Goal: Task Accomplishment & Management: Manage account settings

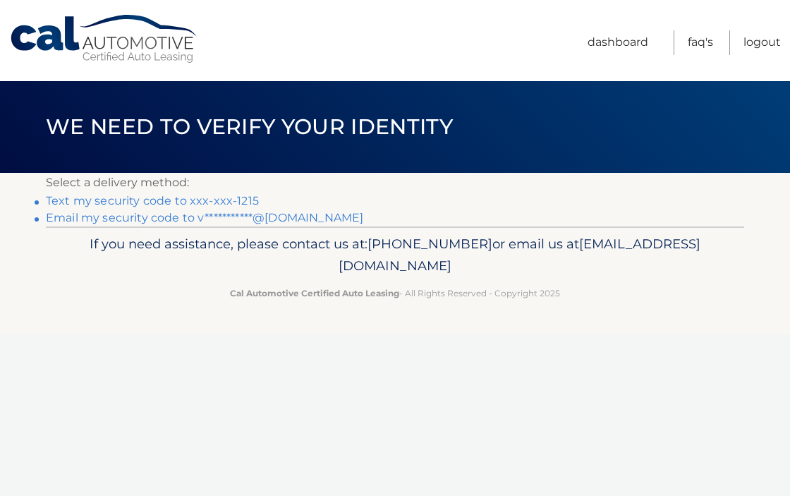
click at [241, 203] on link "Text my security code to xxx-xxx-1215" at bounding box center [152, 200] width 213 height 13
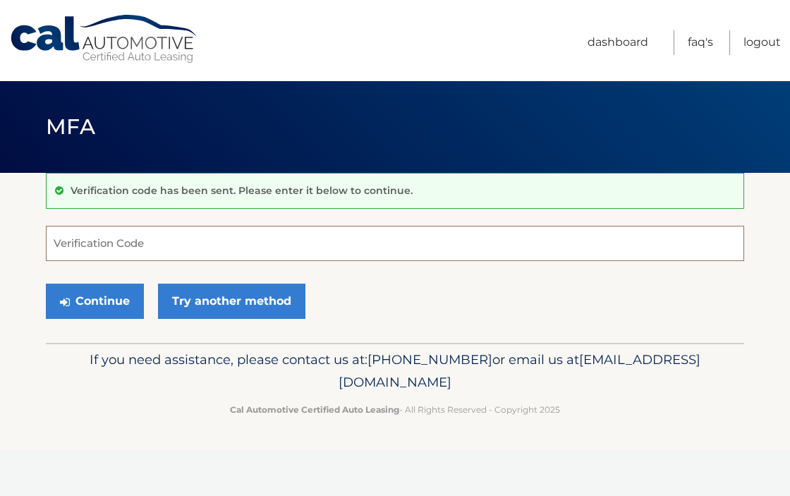
click at [198, 255] on input "Verification Code" at bounding box center [395, 243] width 699 height 35
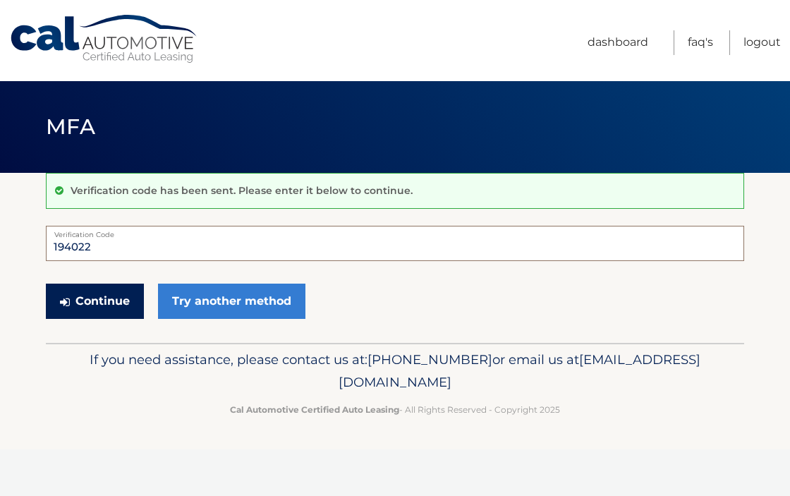
type input "194022"
click at [97, 307] on button "Continue" at bounding box center [95, 301] width 98 height 35
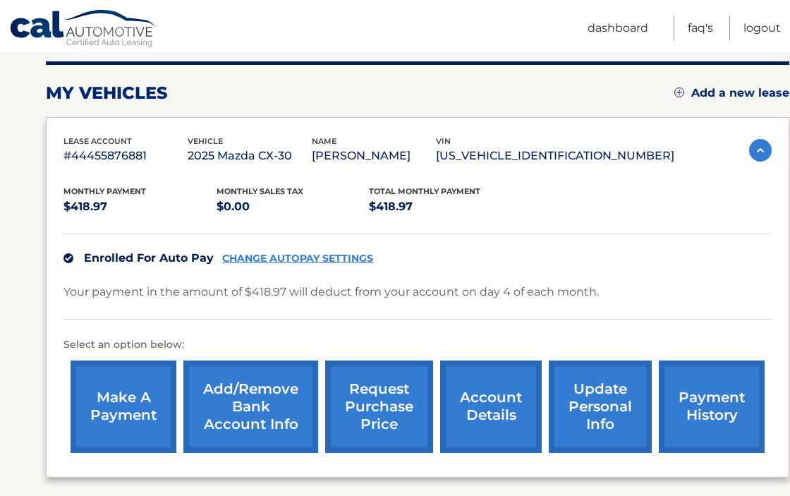
scroll to position [178, 0]
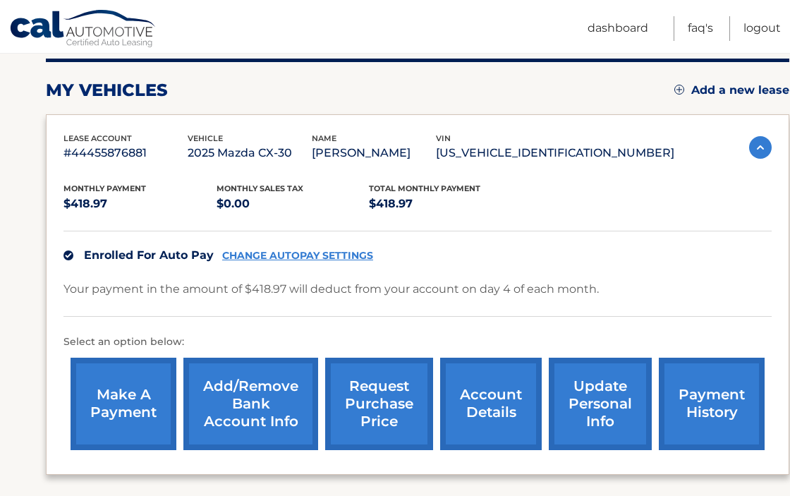
click at [127, 399] on link "make a payment" at bounding box center [124, 404] width 106 height 92
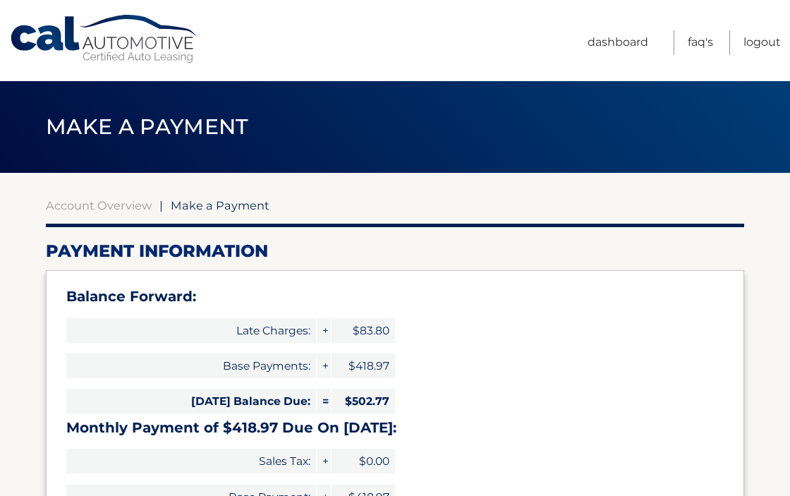
select select "ZTU1MTJlNzQtZTA4NS00MzNlLWE3MDktMTcwZGMwZWU4ZTJl"
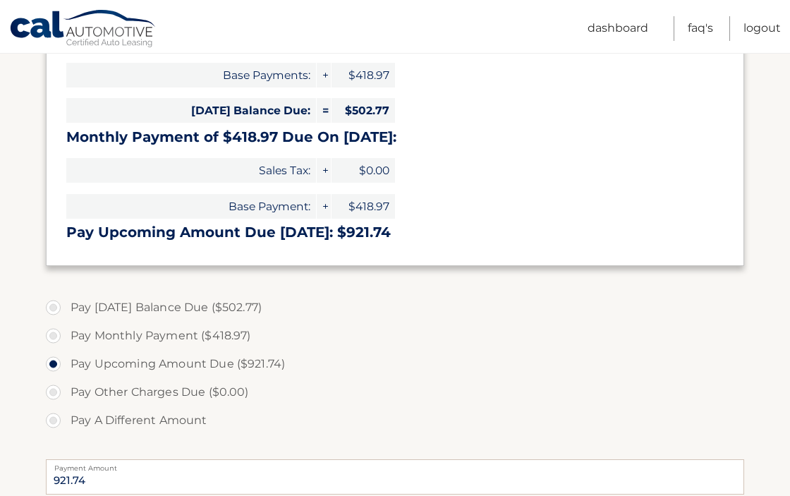
scroll to position [296, 0]
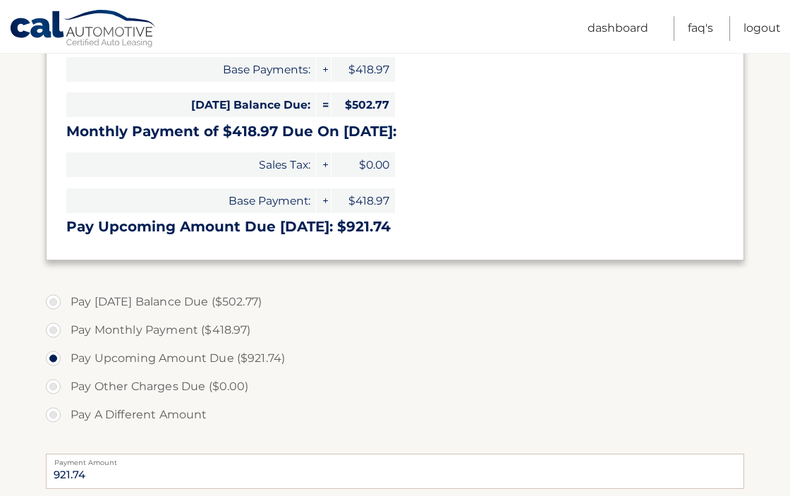
click at [52, 330] on label "Pay Monthly Payment ($418.97)" at bounding box center [395, 330] width 699 height 28
click at [52, 330] on input "Pay Monthly Payment ($418.97)" at bounding box center [59, 327] width 14 height 23
radio input "true"
type input "418.97"
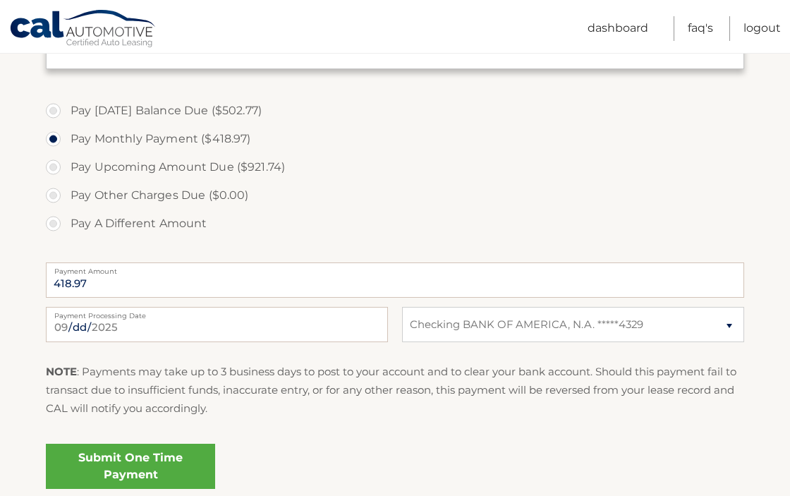
scroll to position [502, 0]
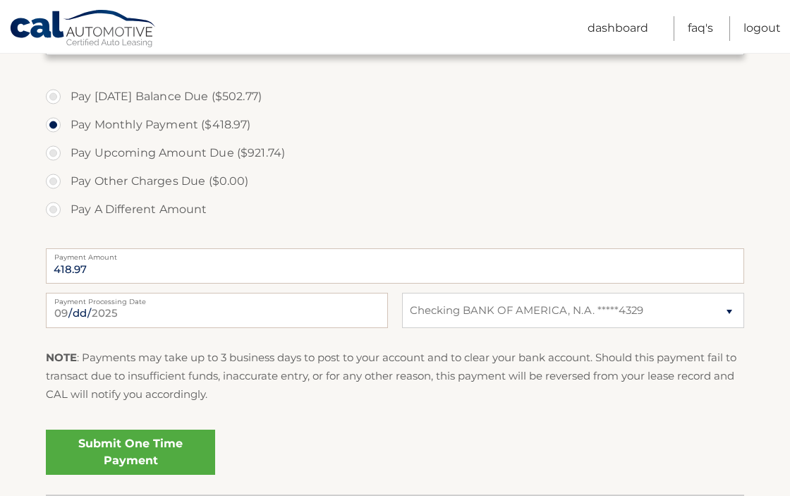
click at [155, 457] on link "Submit One Time Payment" at bounding box center [130, 452] width 169 height 45
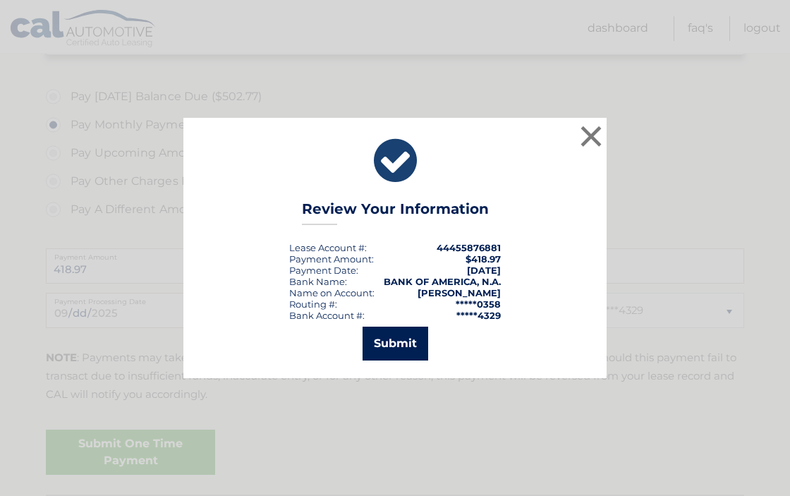
click at [402, 339] on button "Submit" at bounding box center [396, 344] width 66 height 34
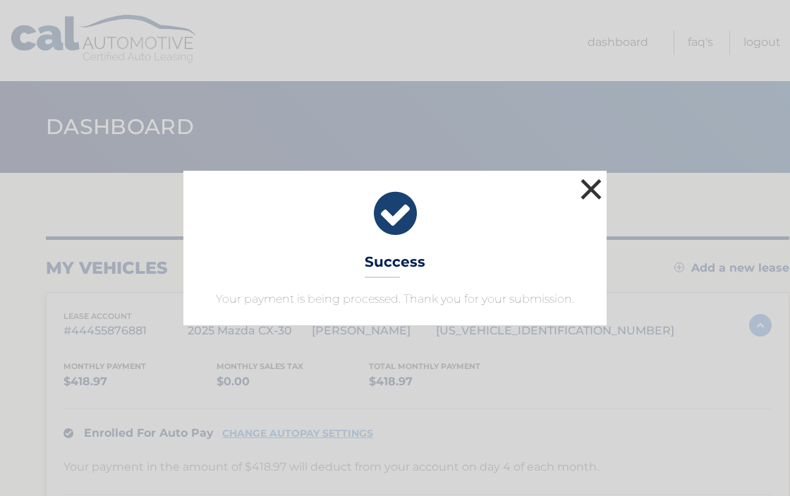
click at [592, 189] on button "×" at bounding box center [591, 189] width 28 height 28
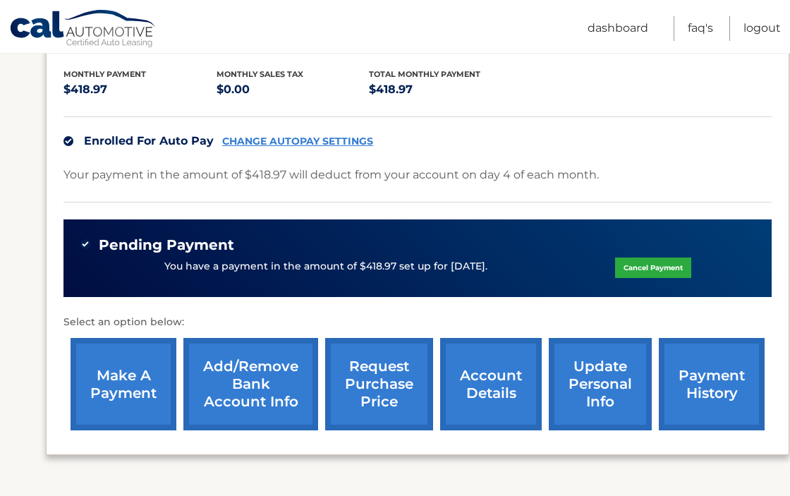
scroll to position [296, 0]
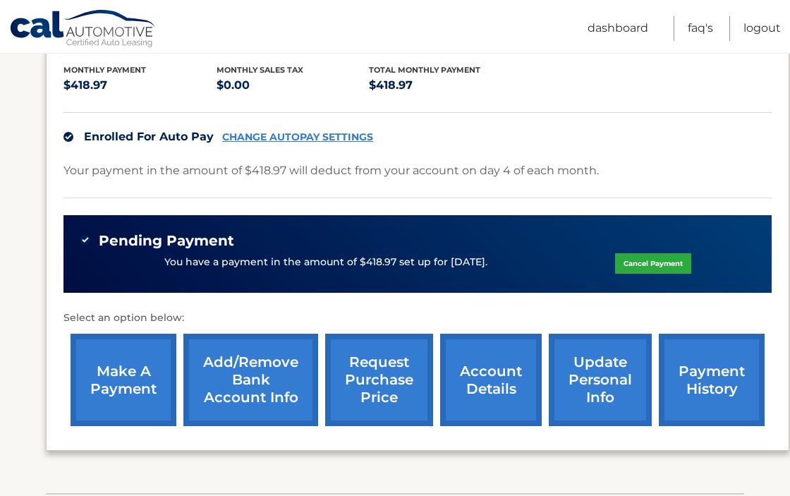
click at [127, 388] on link "make a payment" at bounding box center [124, 380] width 106 height 92
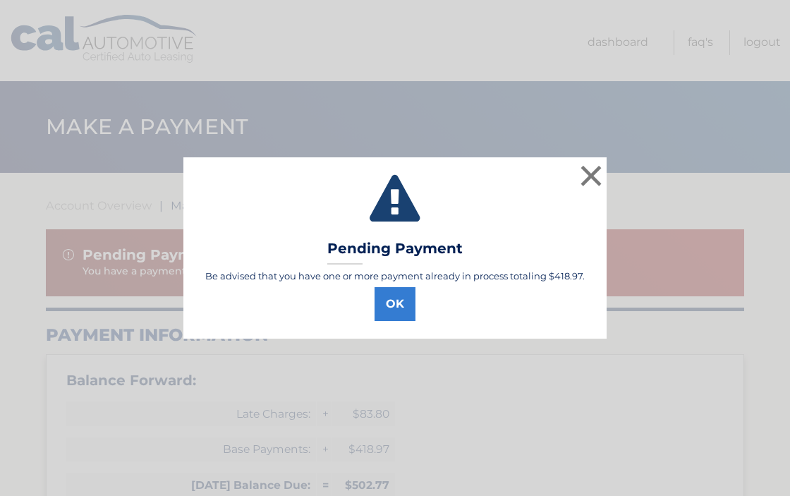
select select "ZTU1MTJlNzQtZTA4NS00MzNlLWE3MDktMTcwZGMwZWU4ZTJl"
click at [396, 310] on button "OK" at bounding box center [395, 304] width 41 height 34
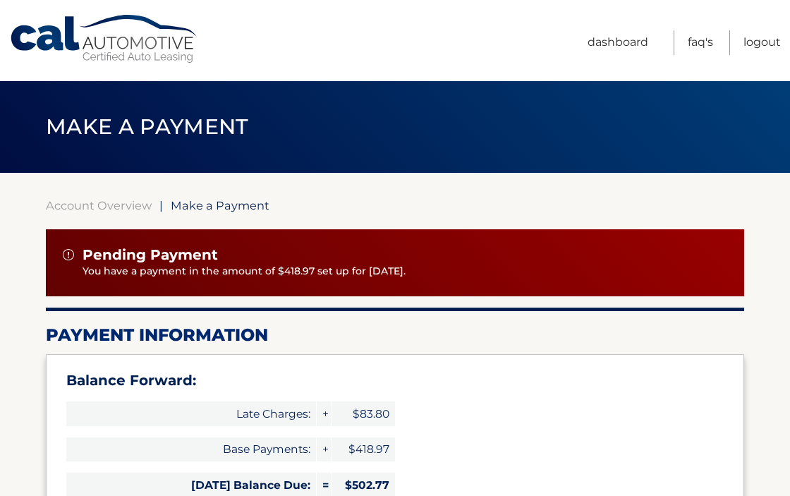
click at [237, 267] on p "You have a payment in the amount of $418.97 set up for [DATE]." at bounding box center [405, 272] width 645 height 16
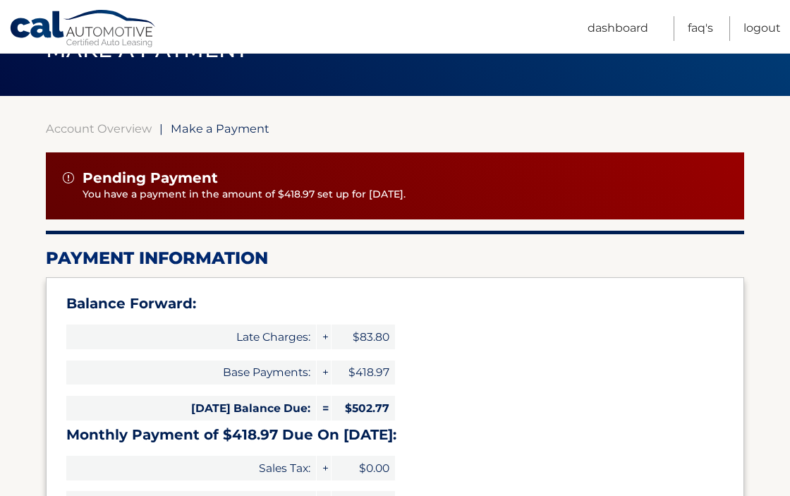
scroll to position [76, 0]
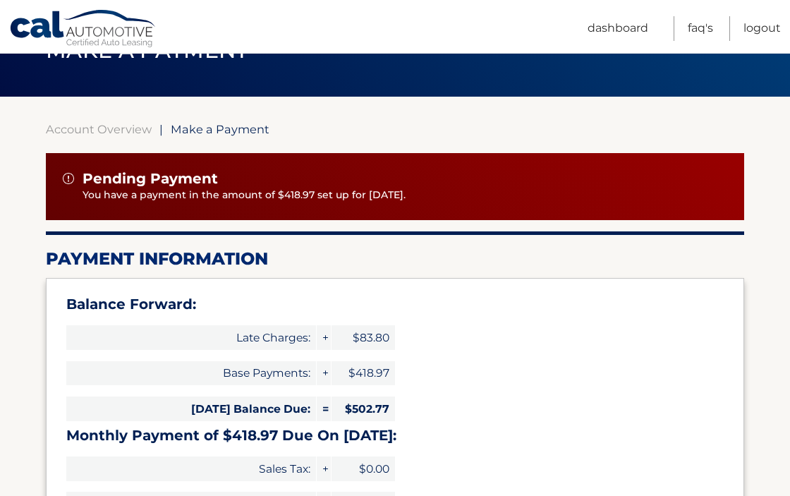
click at [160, 167] on div "Pending Payment You have a payment in the amount of $418.97 set up for 9/29/202…" at bounding box center [395, 186] width 699 height 67
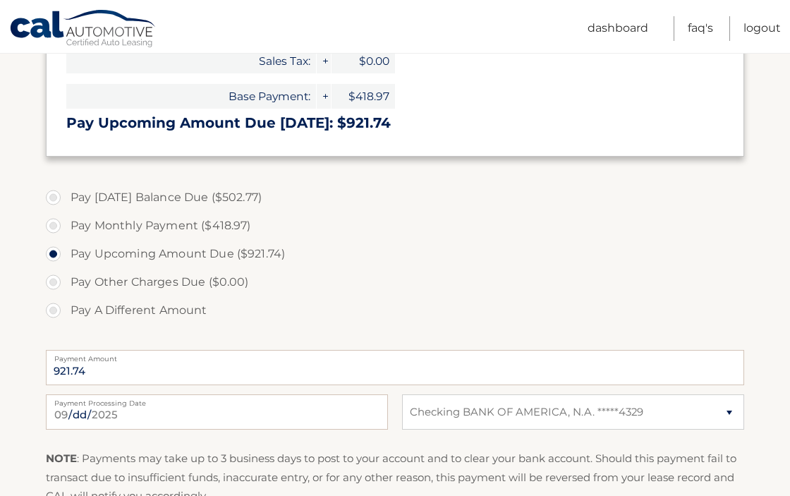
scroll to position [0, 0]
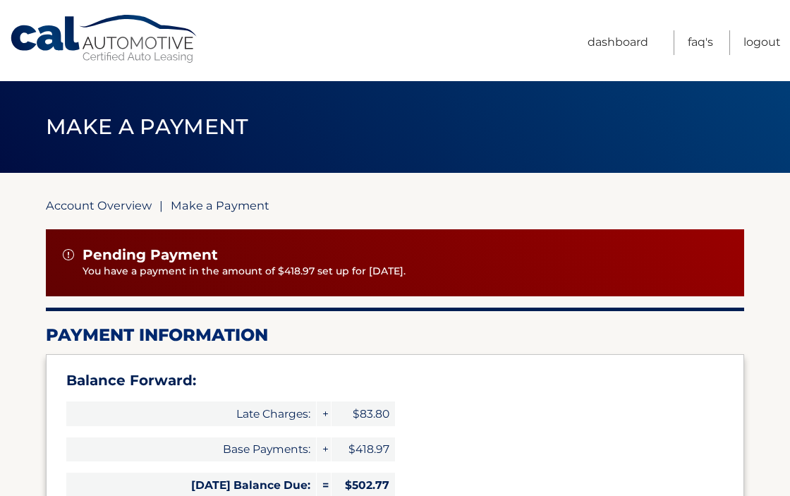
click at [118, 205] on link "Account Overview" at bounding box center [99, 205] width 106 height 14
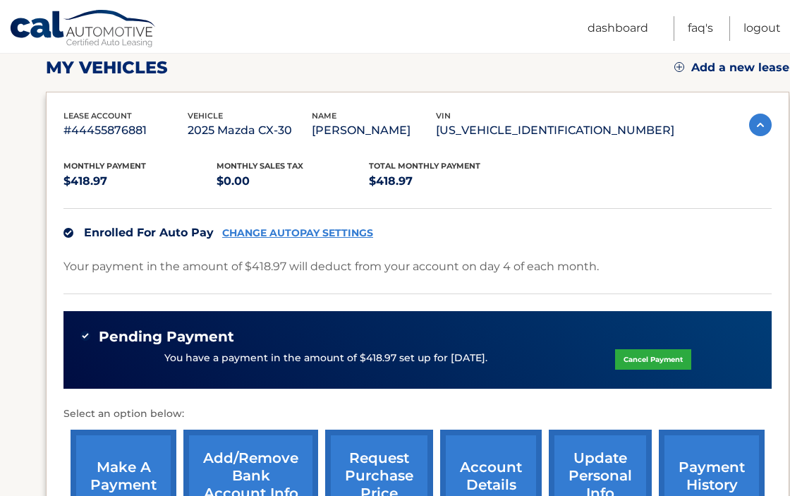
scroll to position [178, 0]
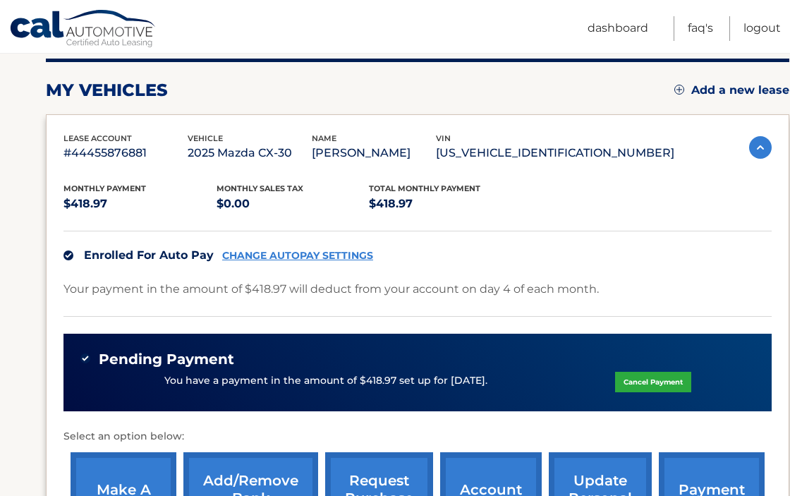
click at [283, 258] on link "CHANGE AUTOPAY SETTINGS" at bounding box center [297, 256] width 151 height 12
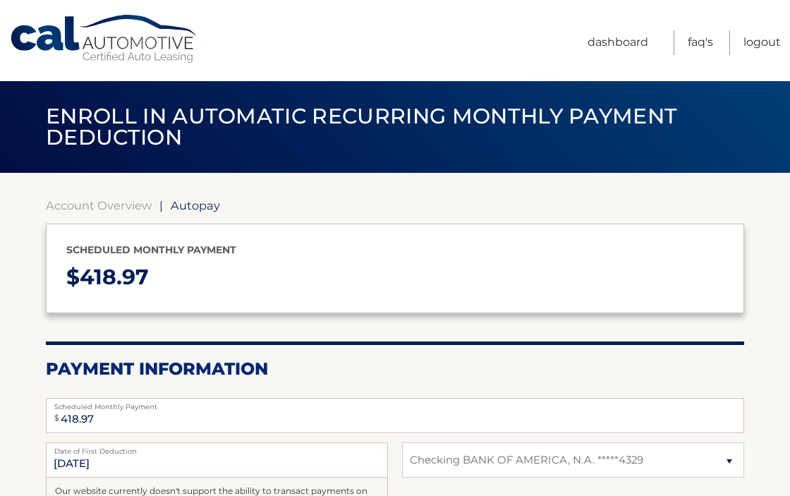
select select "ZTU1MTJlNzQtZTA4NS00MzNlLWE3MDktMTcwZGMwZWU4ZTJl"
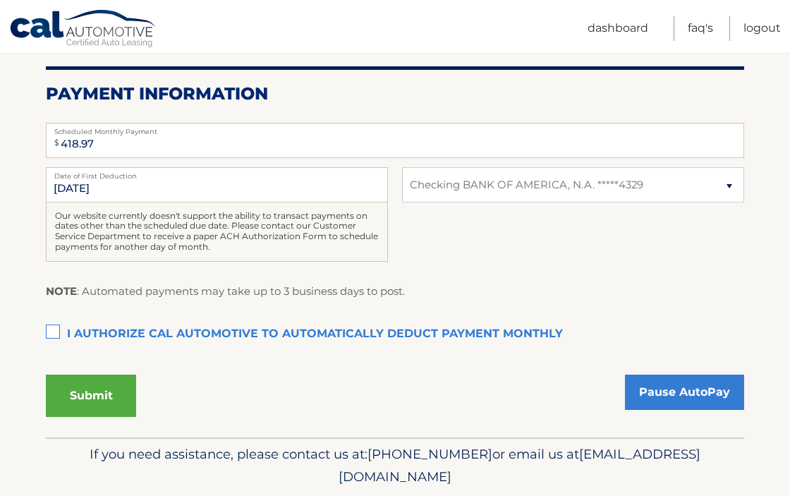
scroll to position [287, 0]
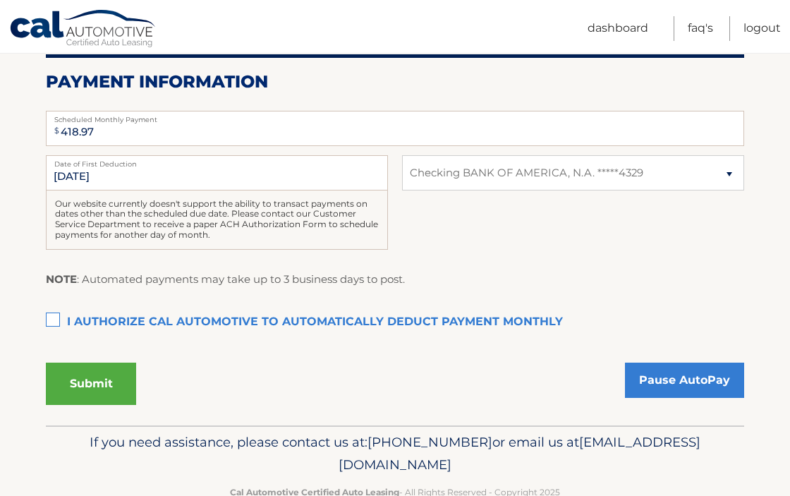
click at [53, 320] on label "I authorize cal automotive to automatically deduct payment monthly This checkbo…" at bounding box center [395, 322] width 699 height 28
click at [0, 0] on input "I authorize cal automotive to automatically deduct payment monthly This checkbo…" at bounding box center [0, 0] width 0 height 0
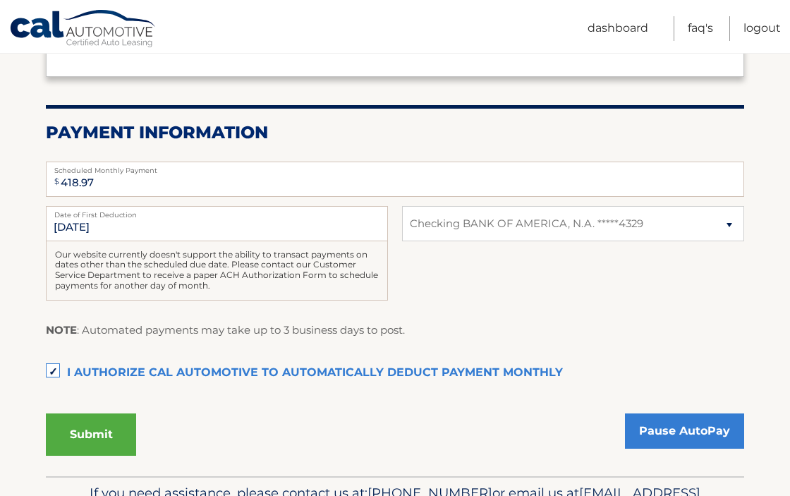
scroll to position [323, 0]
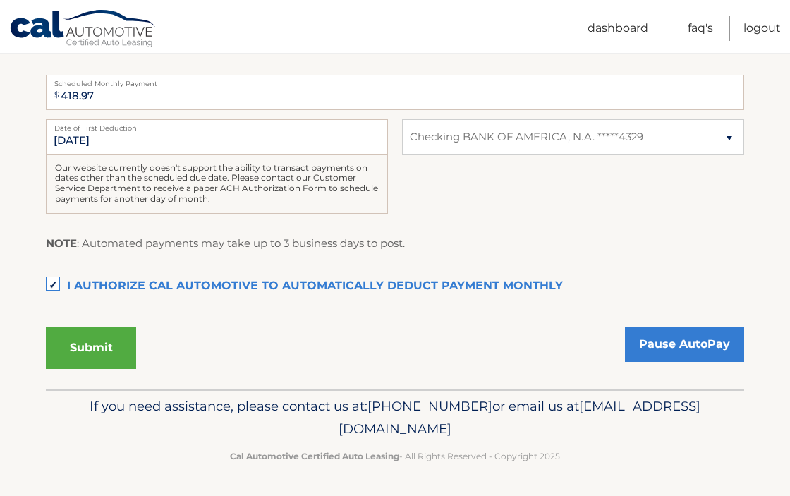
click at [112, 350] on button "Submit" at bounding box center [91, 348] width 90 height 42
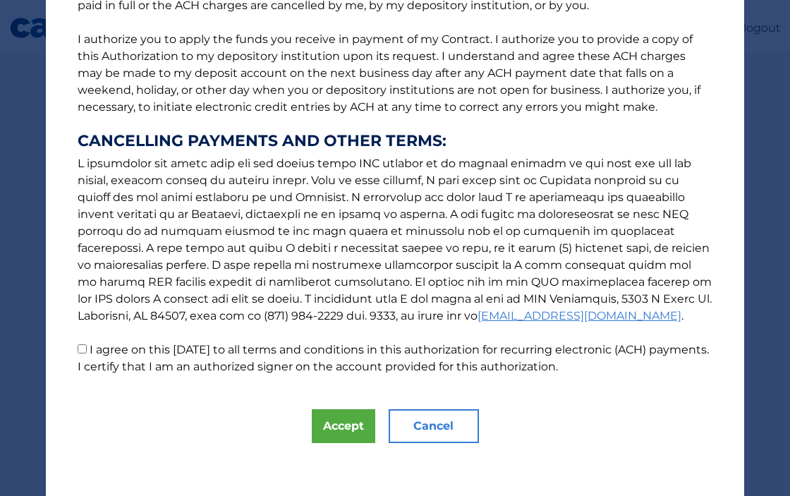
scroll to position [170, 0]
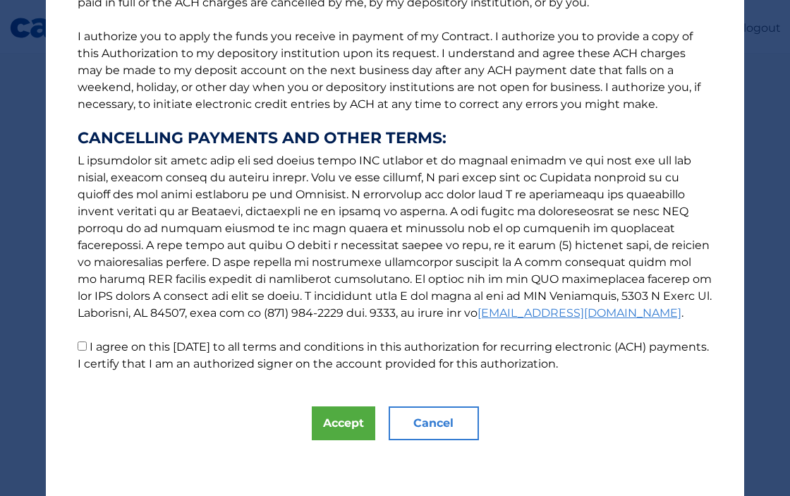
click at [430, 416] on button "Cancel" at bounding box center [434, 424] width 90 height 34
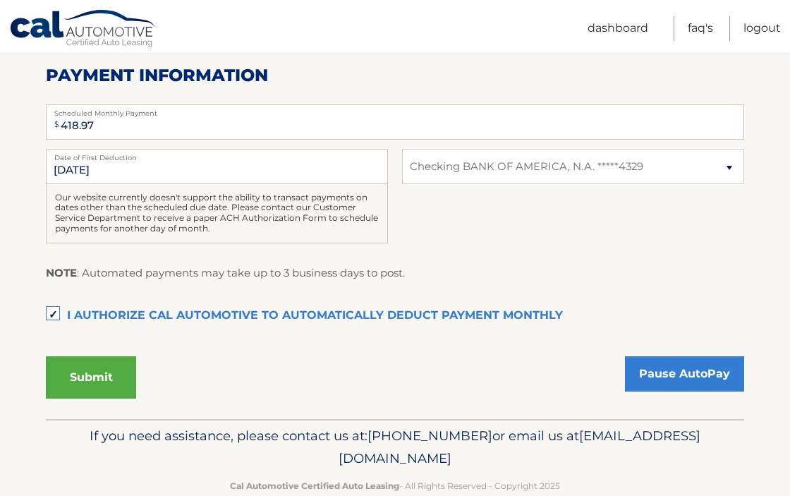
scroll to position [305, 0]
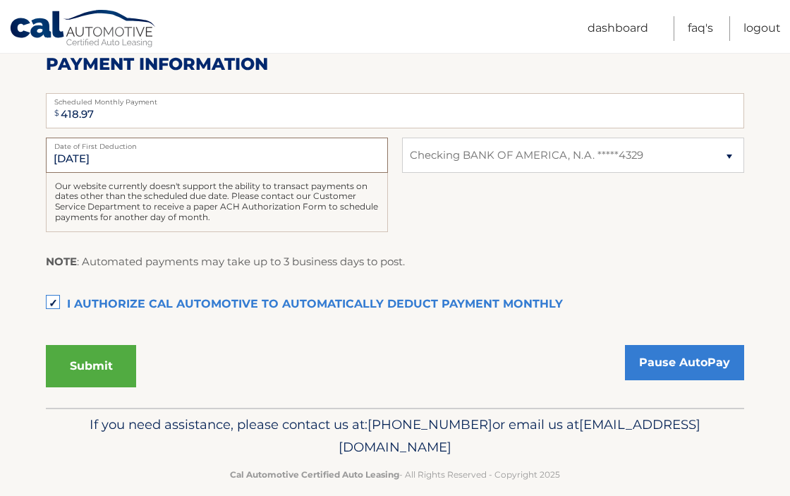
click at [126, 154] on input "10/4/2025" at bounding box center [217, 155] width 342 height 35
click at [79, 160] on input "[DATE]" at bounding box center [217, 155] width 342 height 35
click at [72, 157] on input "[DATE]" at bounding box center [217, 155] width 342 height 35
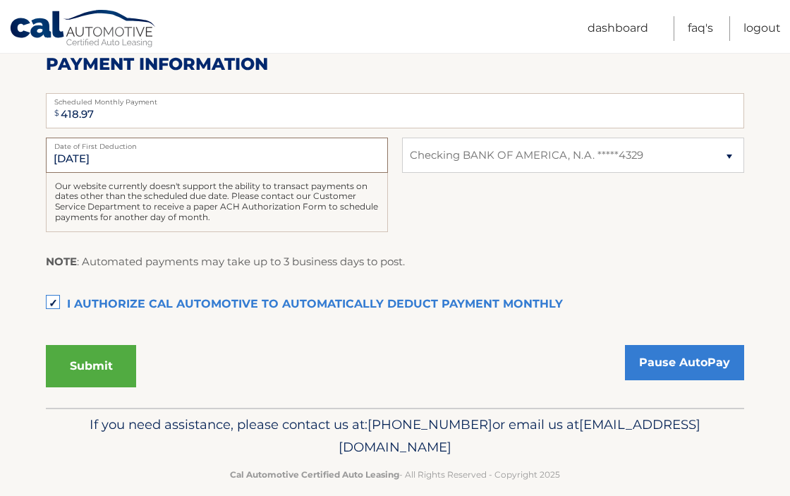
click at [133, 172] on input "10/4/2025" at bounding box center [217, 155] width 342 height 35
click at [138, 212] on div "Our website currently doesn't support the ability to transact payments on dates…" at bounding box center [217, 202] width 342 height 59
click at [102, 371] on button "Submit" at bounding box center [91, 366] width 90 height 42
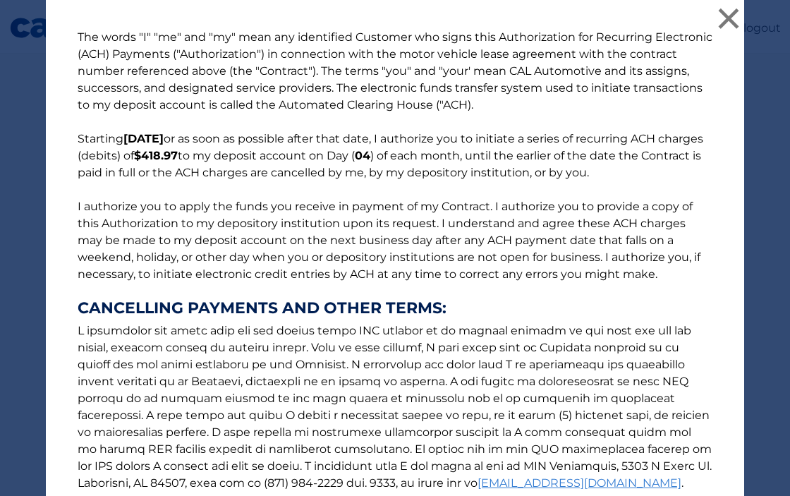
scroll to position [170, 0]
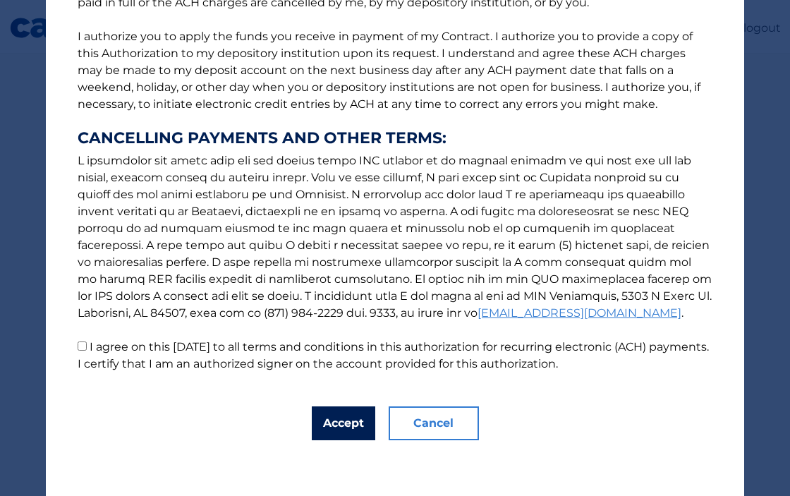
click at [361, 429] on button "Accept" at bounding box center [344, 424] width 64 height 34
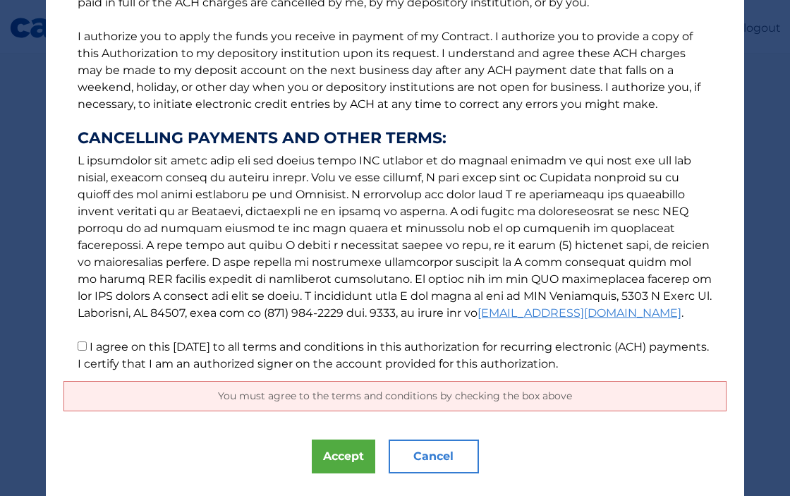
click at [79, 349] on input "I agree on this 09/26/2025 to all terms and conditions in this authorization fo…" at bounding box center [82, 346] width 9 height 9
checkbox input "true"
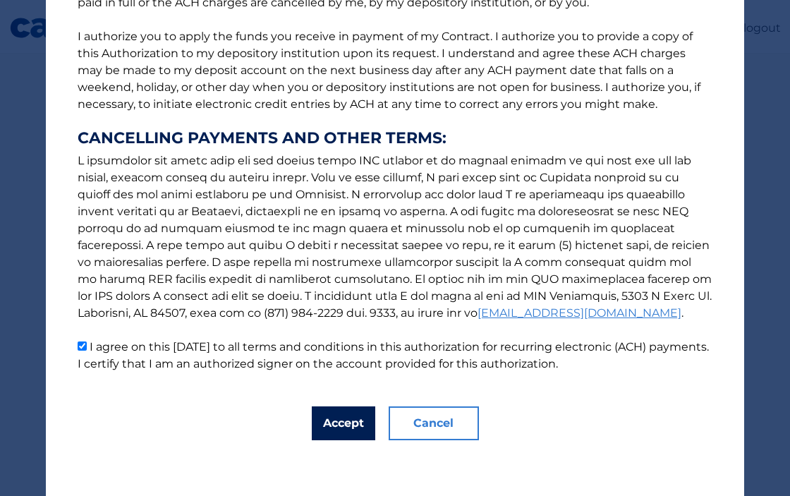
click at [359, 428] on button "Accept" at bounding box center [344, 424] width 64 height 34
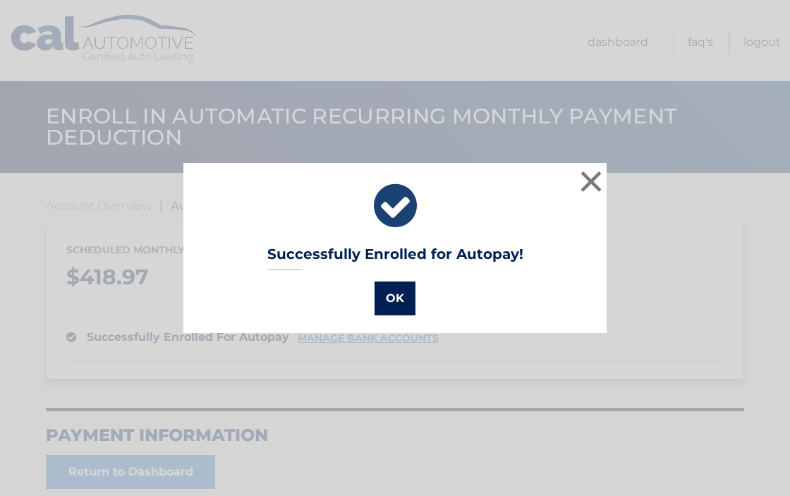
click at [402, 296] on button "OK" at bounding box center [395, 299] width 41 height 34
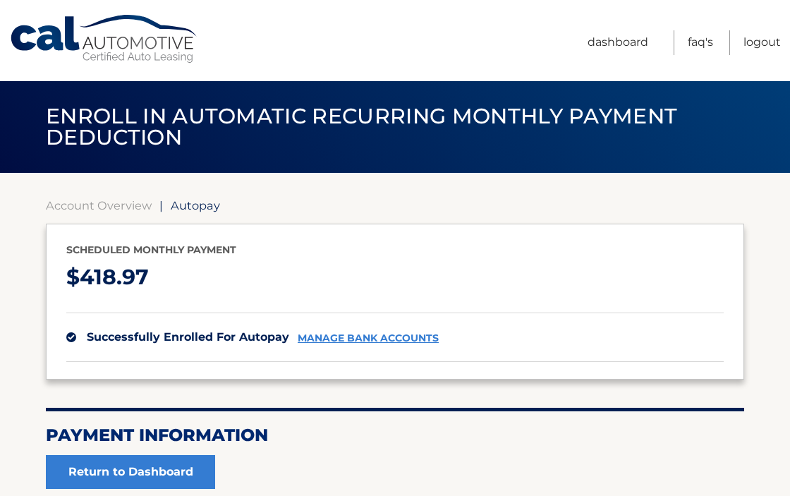
scroll to position [134, 0]
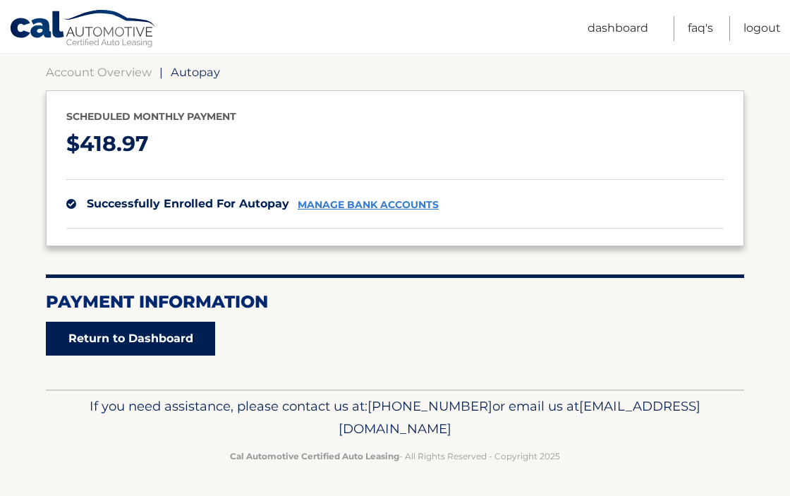
click at [148, 339] on link "Return to Dashboard" at bounding box center [130, 339] width 169 height 34
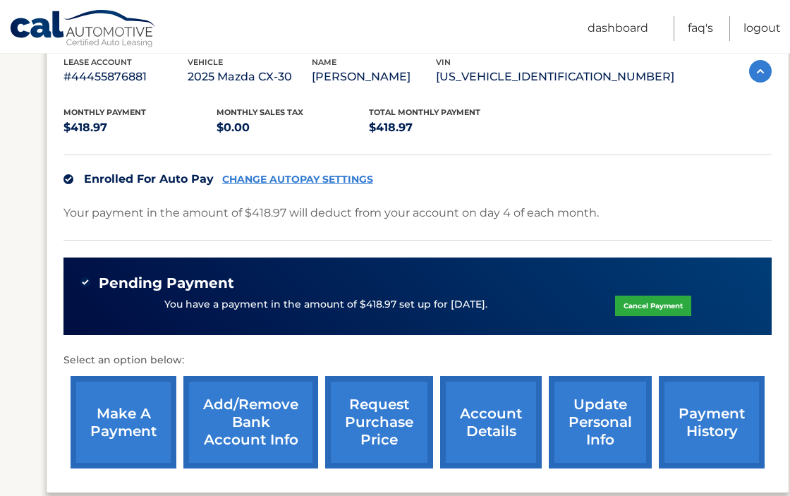
scroll to position [255, 0]
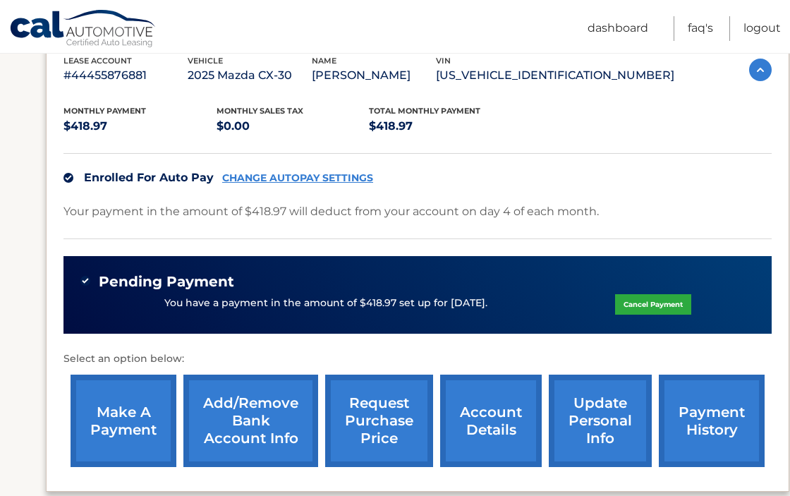
click at [267, 176] on link "CHANGE AUTOPAY SETTINGS" at bounding box center [297, 178] width 151 height 12
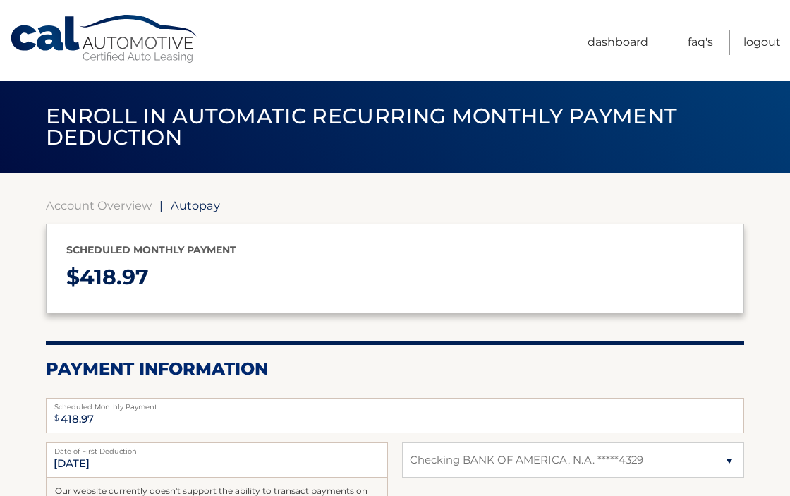
select select "ZTU1MTJlNzQtZTA4NS00MzNlLWE3MDktMTcwZGMwZWU4ZTJl"
click at [617, 47] on link "Dashboard" at bounding box center [618, 42] width 61 height 25
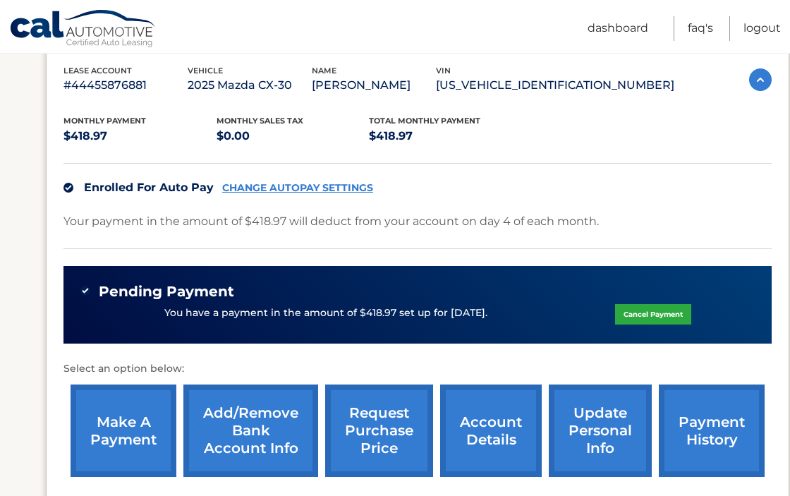
scroll to position [281, 0]
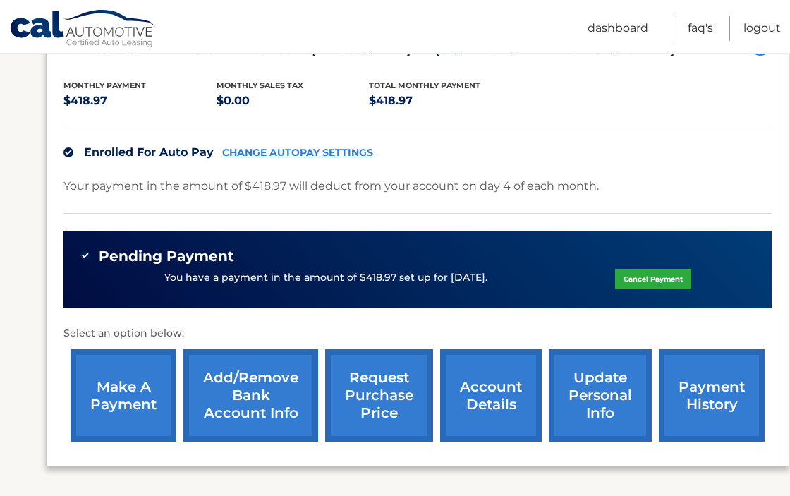
click at [645, 281] on link "Cancel Payment" at bounding box center [653, 279] width 76 height 20
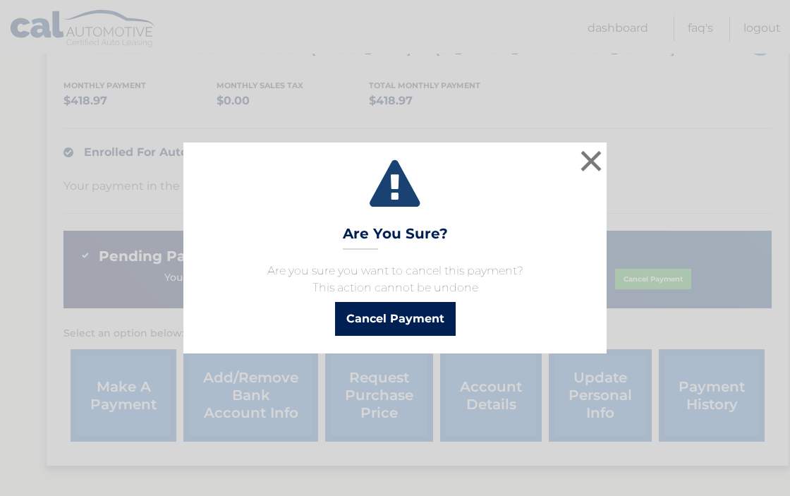
click at [390, 327] on button "Cancel Payment" at bounding box center [395, 319] width 121 height 34
